Goal: Task Accomplishment & Management: Manage account settings

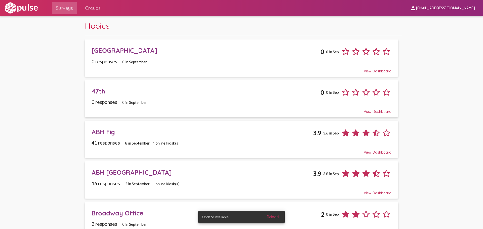
scroll to position [25, 0]
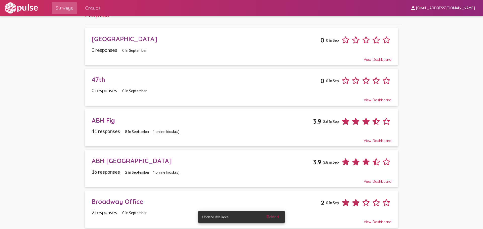
click at [229, 129] on div "41 responses 8 in [DATE] online kiosk(s)" at bounding box center [242, 131] width 300 height 6
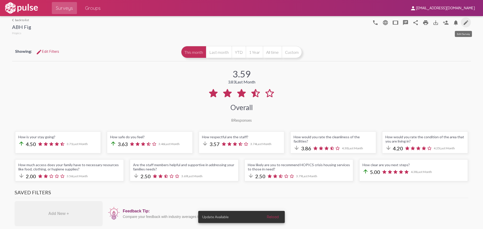
click at [463, 23] on mat-icon "edit" at bounding box center [466, 23] width 6 height 6
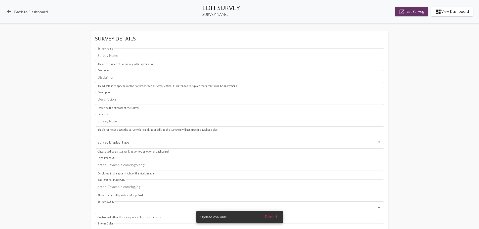
type input "ABH Fig"
type input "We value your privacy, your identity will remain anonymous."
type input "#c12f5c"
click at [38, 12] on link "arrow_back Back to Dashboard" at bounding box center [27, 12] width 42 height 6
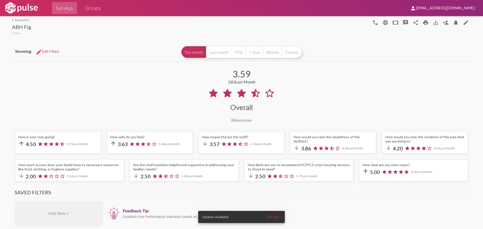
click at [17, 20] on link "arrow_back_ios back to list" at bounding box center [21, 20] width 19 height 4
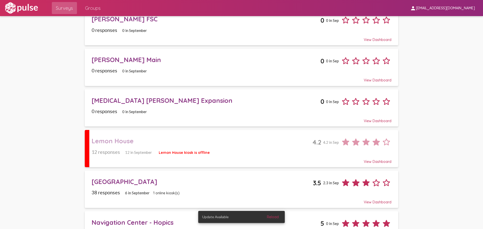
scroll to position [428, 0]
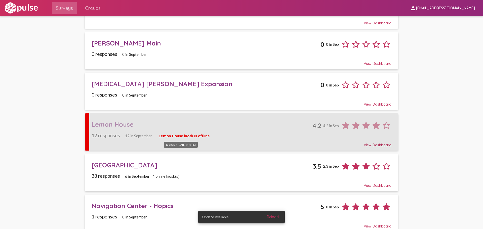
click at [188, 134] on span "Lemon House kiosk is offline" at bounding box center [184, 136] width 51 height 5
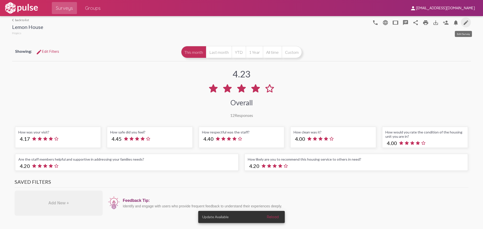
click at [465, 24] on mat-icon "edit" at bounding box center [466, 23] width 6 height 6
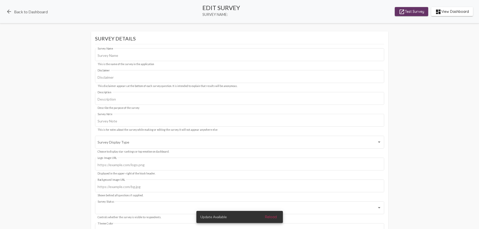
type input "Lemon House"
type input "We value your privacy, your identity will remain anonymous."
type input "#c12f5c"
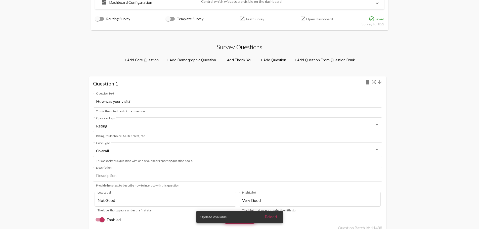
scroll to position [277, 0]
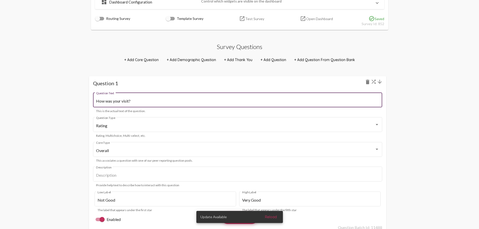
click at [114, 101] on input "How was your visit?" at bounding box center [237, 101] width 283 height 5
click at [112, 101] on input "How was your visit?" at bounding box center [237, 101] width 283 height 5
type input "How was your visit?"
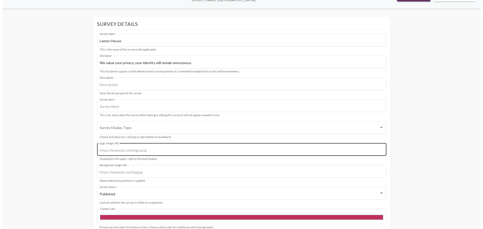
scroll to position [0, 0]
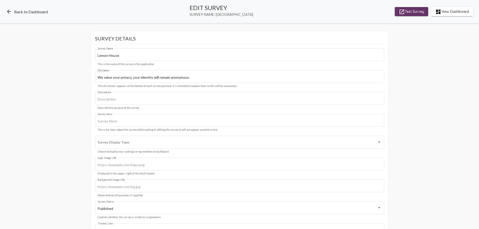
click at [9, 12] on mat-icon "arrow_back" at bounding box center [9, 12] width 6 height 6
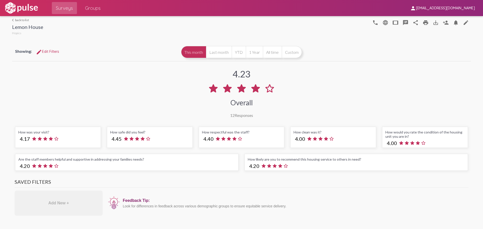
click at [19, 19] on link "arrow_back_ios back to list" at bounding box center [27, 20] width 31 height 4
